Goal: Task Accomplishment & Management: Manage account settings

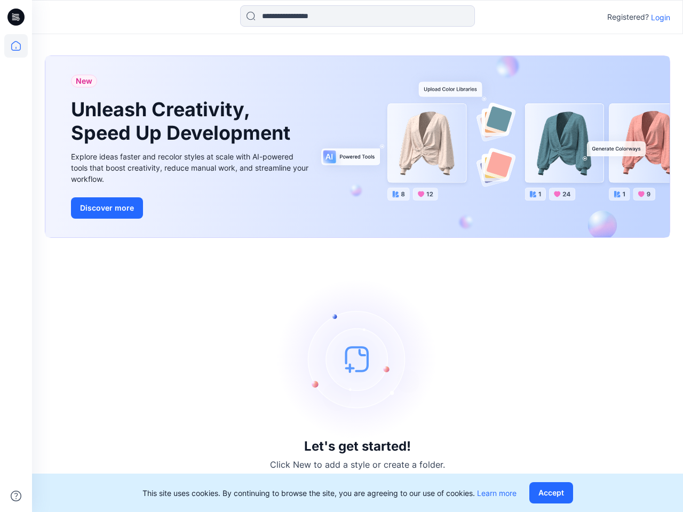
click at [341, 256] on div "Let's get started! Click New to add a style or create a folder." at bounding box center [357, 375] width 625 height 249
click at [17, 17] on icon at bounding box center [17, 17] width 4 height 1
click at [16, 46] on icon at bounding box center [15, 45] width 23 height 23
click at [16, 496] on icon at bounding box center [16, 496] width 11 height 11
click at [357, 16] on input at bounding box center [357, 15] width 235 height 21
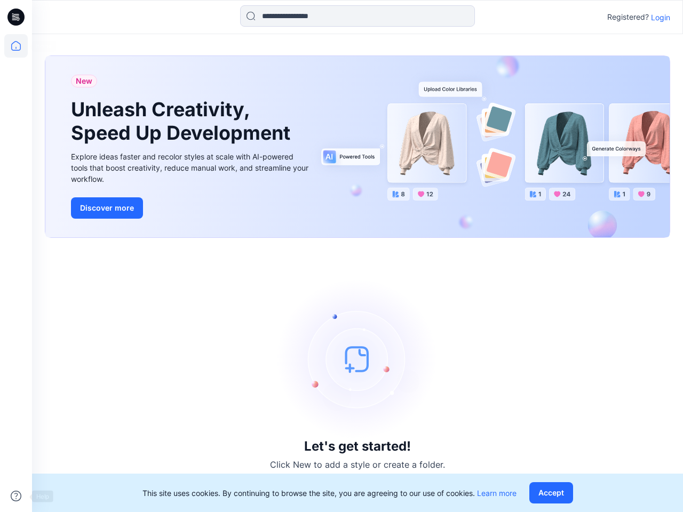
click at [660, 17] on p "Login" at bounding box center [660, 17] width 19 height 11
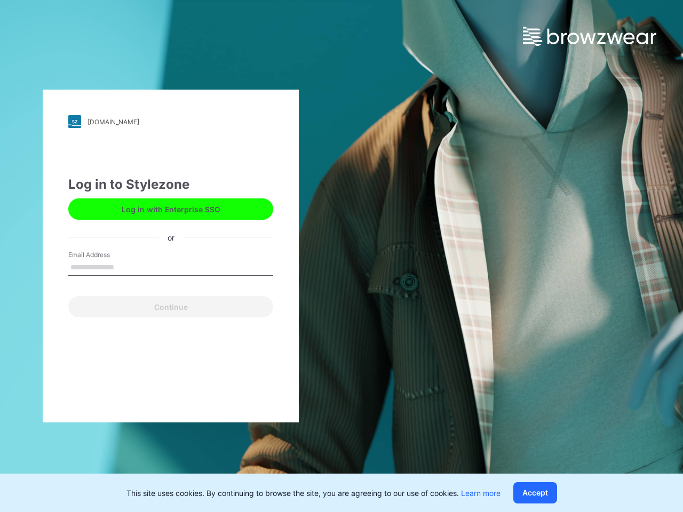
click at [553, 493] on button "Accept" at bounding box center [535, 492] width 44 height 21
